Goal: Task Accomplishment & Management: Manage account settings

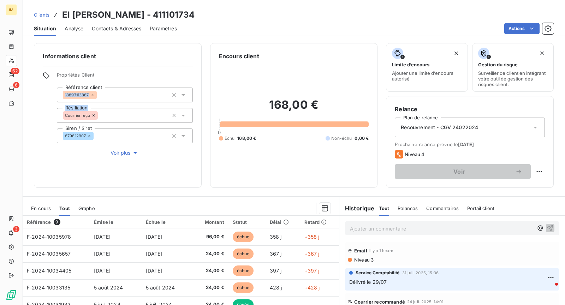
click at [14, 63] on icon at bounding box center [11, 61] width 6 height 6
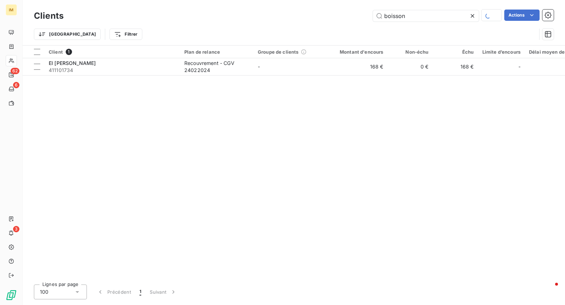
click at [416, 5] on div "Clients boisson Actions Trier Filtrer" at bounding box center [294, 22] width 543 height 45
click at [415, 12] on input "boisson" at bounding box center [426, 15] width 106 height 11
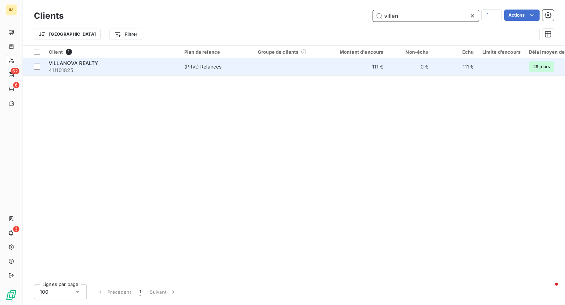
type input "villan"
click at [224, 69] on span "(Prlvt) Relances" at bounding box center [216, 66] width 65 height 7
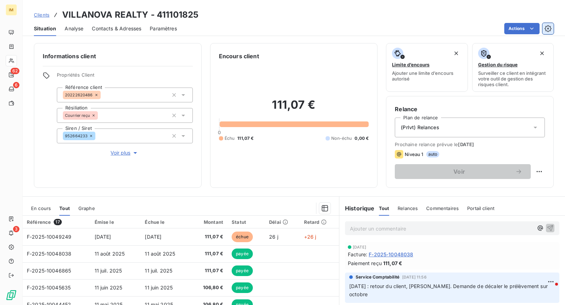
click at [551, 29] on icon "button" at bounding box center [548, 28] width 7 height 7
click at [552, 29] on button "button" at bounding box center [548, 28] width 11 height 11
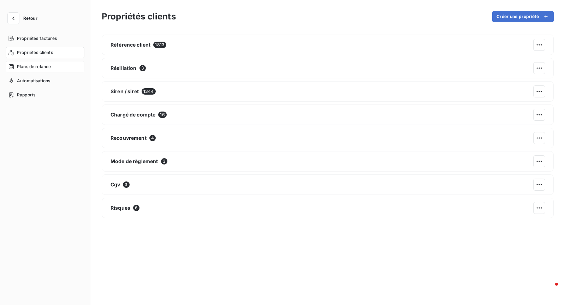
click at [36, 71] on div "Plans de relance" at bounding box center [45, 66] width 79 height 11
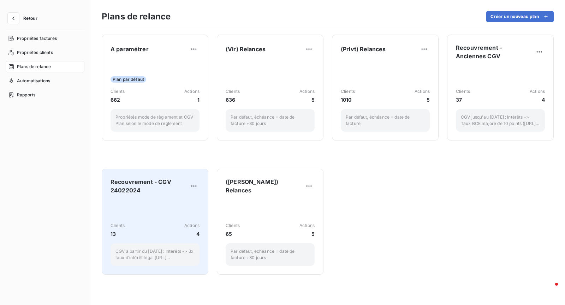
click at [172, 201] on div "Clients 13 Actions 4 CGV à partir du [DATE] : Intérêts -> 3x taux d’intérêt lég…" at bounding box center [155, 233] width 89 height 66
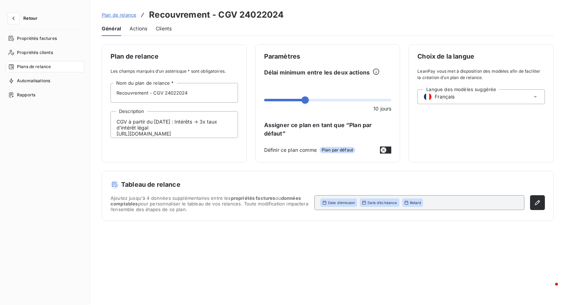
click at [136, 31] on span "Actions" at bounding box center [139, 28] width 18 height 7
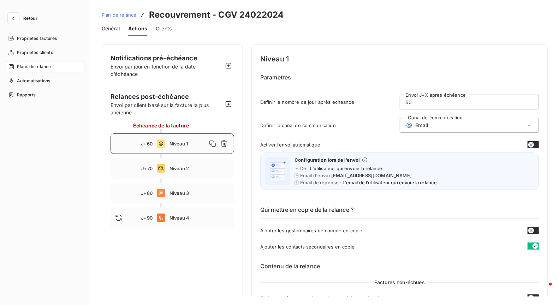
click at [107, 31] on span "Général" at bounding box center [111, 28] width 18 height 7
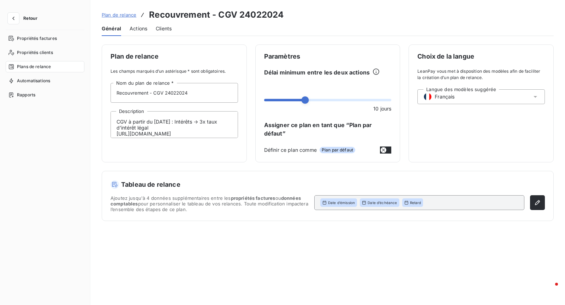
click at [24, 15] on button "Retour" at bounding box center [24, 18] width 37 height 11
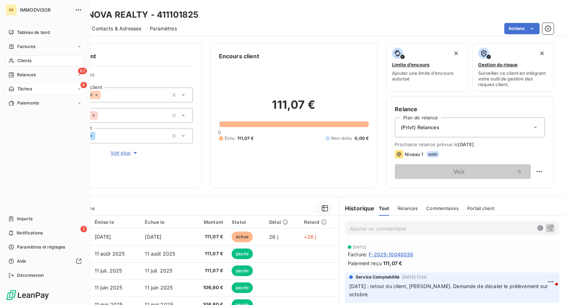
click at [26, 88] on span "Tâches" at bounding box center [24, 89] width 15 height 6
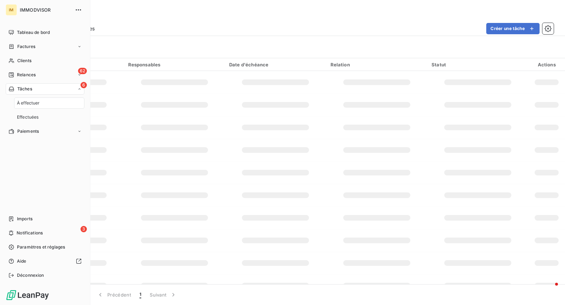
click at [40, 67] on nav "Tableau de bord Factures Clients 62 Relances 6 Tâches À effectuer Effectuées Pa…" at bounding box center [45, 82] width 79 height 110
click at [38, 74] on div "62 Relances" at bounding box center [45, 74] width 79 height 11
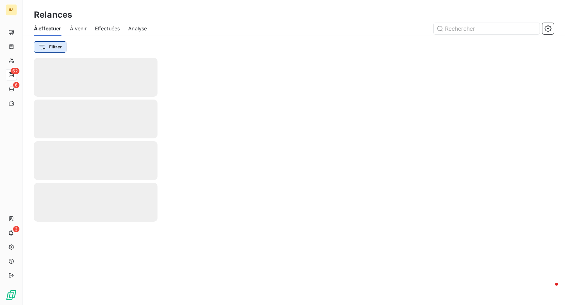
click at [50, 46] on html "IM 62 6 3 Relances À effectuer À venir Effectuées Analyse Filtrer" at bounding box center [282, 152] width 565 height 305
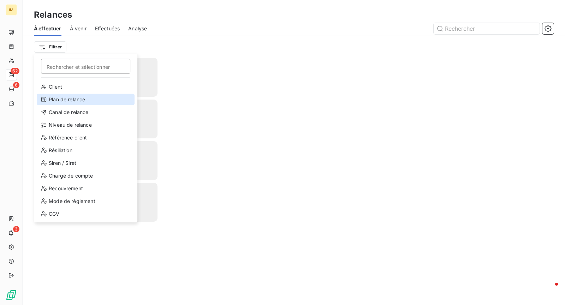
click at [73, 99] on div "Plan de relance" at bounding box center [86, 99] width 98 height 11
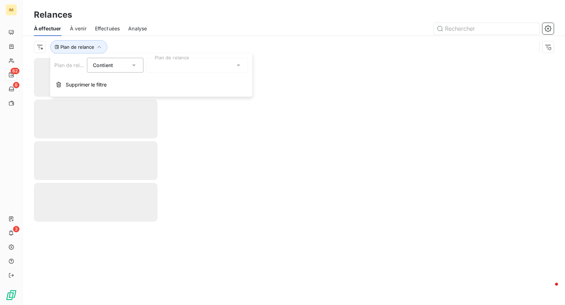
click at [164, 64] on div at bounding box center [197, 65] width 102 height 15
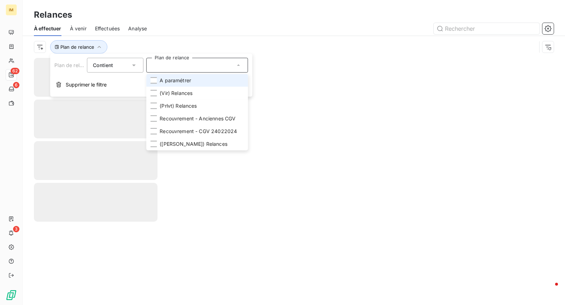
click at [188, 78] on span "A paramétrer" at bounding box center [175, 80] width 31 height 7
click at [200, 26] on div at bounding box center [355, 28] width 399 height 11
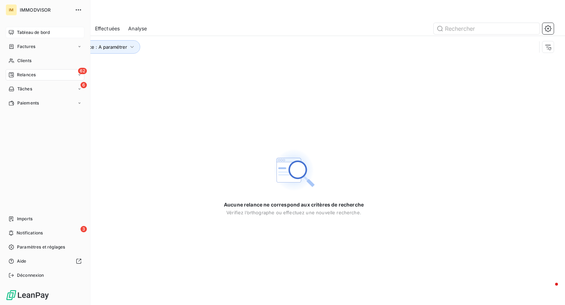
click at [24, 32] on span "Tableau de bord" at bounding box center [33, 32] width 33 height 6
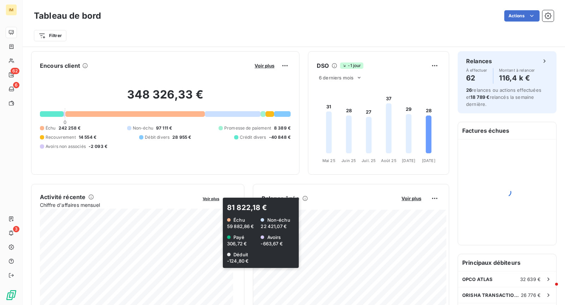
scroll to position [69, 0]
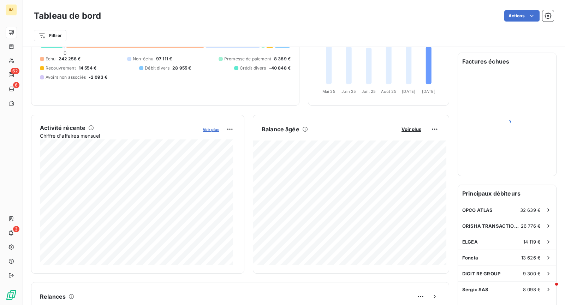
click at [212, 129] on span "Voir plus" at bounding box center [211, 129] width 17 height 5
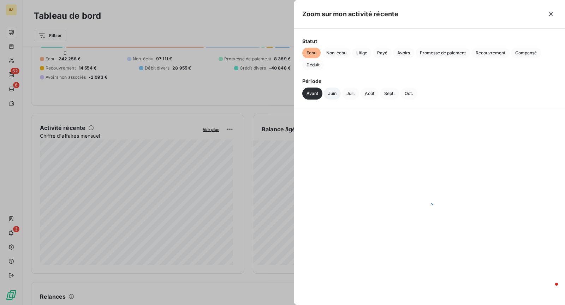
click at [335, 95] on button "Juin" at bounding box center [332, 94] width 17 height 12
click at [351, 95] on button "Juil." at bounding box center [350, 94] width 17 height 12
click at [380, 90] on div "Avant Juin Juil. Août Sept. Oct." at bounding box center [430, 94] width 254 height 12
click at [374, 94] on button "Août" at bounding box center [370, 94] width 18 height 12
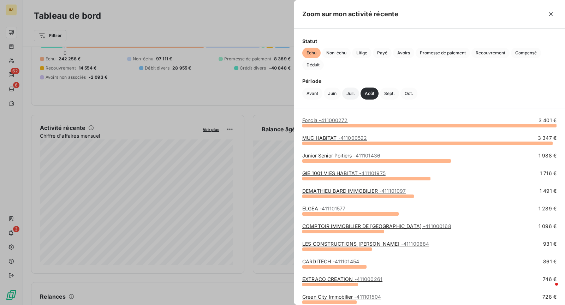
click at [348, 96] on button "Juil." at bounding box center [350, 94] width 17 height 12
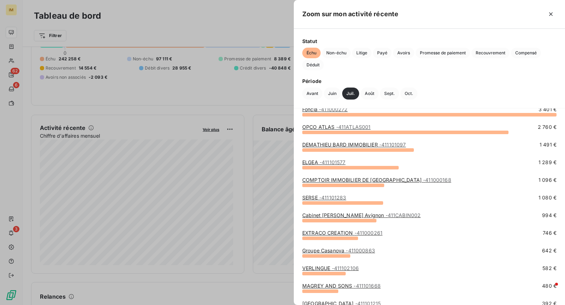
scroll to position [0, 0]
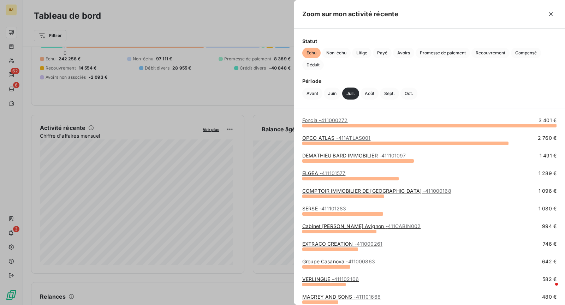
click at [393, 52] on div "Échu Non-échu Litige Payé Avoirs Promesse de paiement Recouvrement Compensé Déd…" at bounding box center [430, 59] width 254 height 23
click at [389, 53] on span "Payé" at bounding box center [382, 53] width 19 height 11
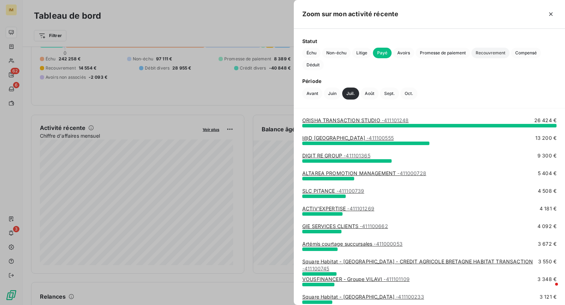
click at [494, 52] on span "Recouvrement" at bounding box center [491, 53] width 38 height 11
